Goal: Find contact information: Find contact information

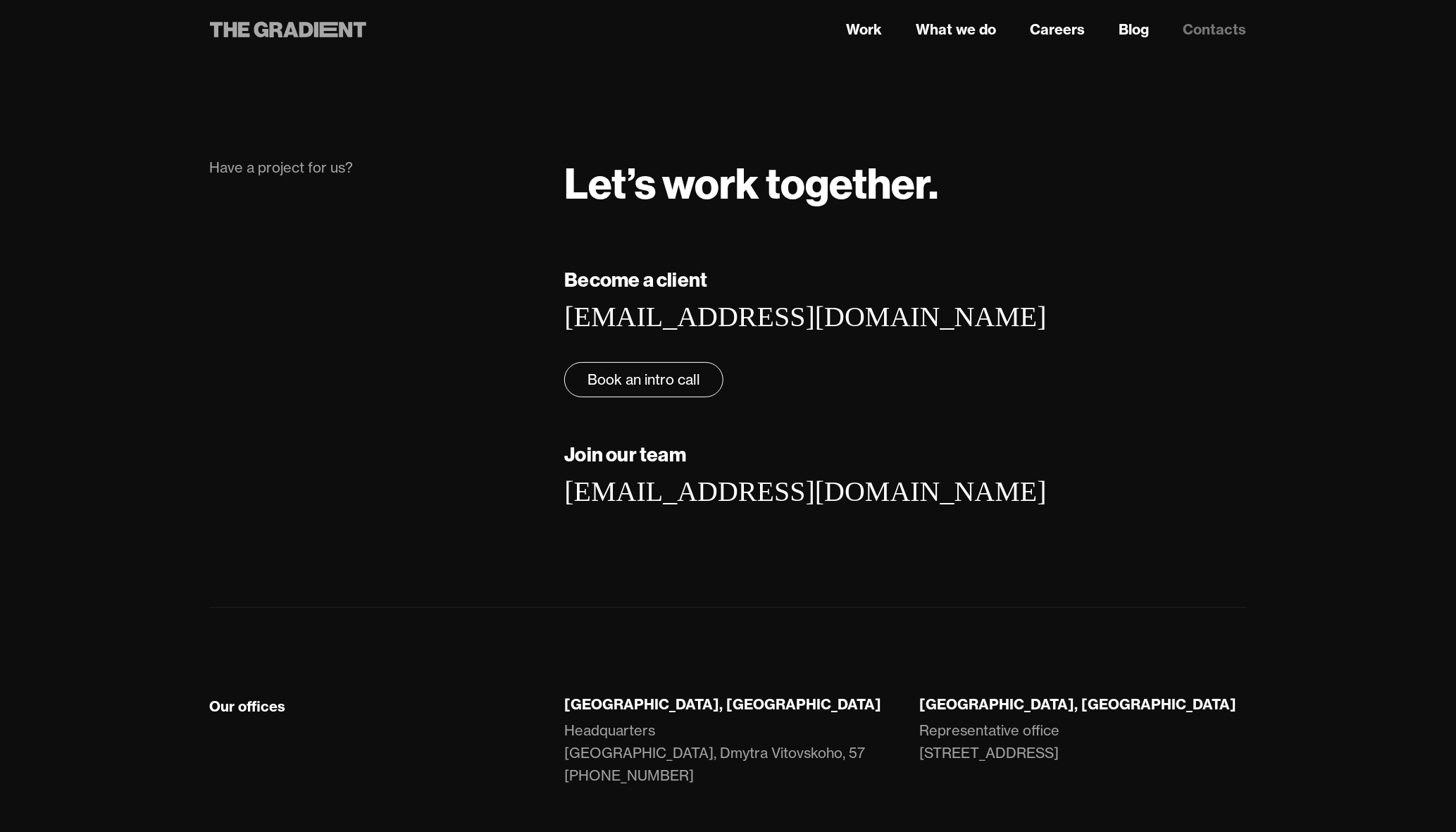
drag, startPoint x: 414, startPoint y: 18, endPoint x: 315, endPoint y: 27, distance: 99.4
click at [315, 27] on div at bounding box center [374, 30] width 355 height 25
drag, startPoint x: 201, startPoint y: 33, endPoint x: 289, endPoint y: 30, distance: 88.1
click at [289, 30] on div at bounding box center [374, 30] width 355 height 25
click at [289, 30] on icon at bounding box center [291, 30] width 16 height 16
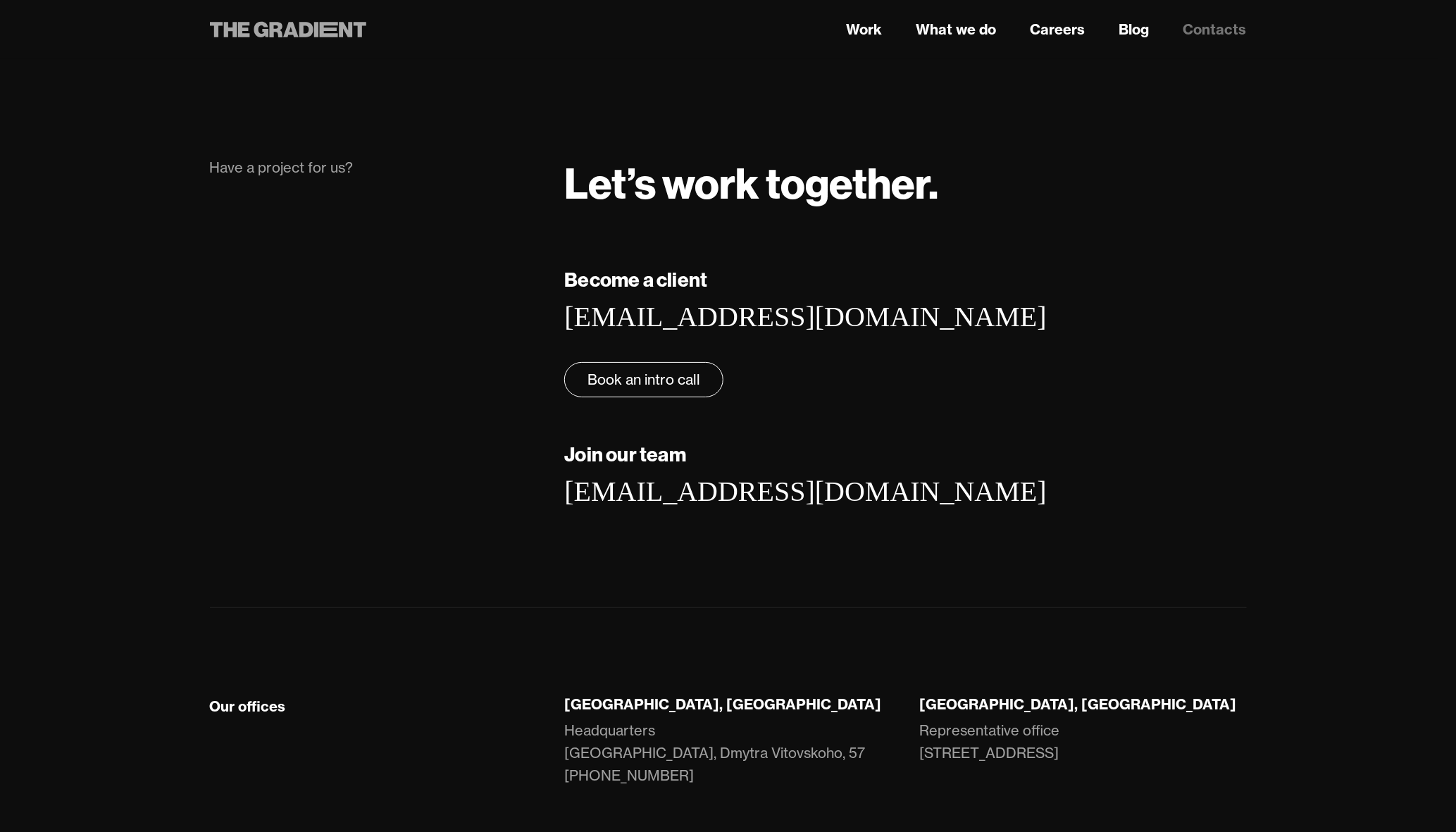
click at [289, 30] on icon at bounding box center [291, 30] width 16 height 16
